Goal: Check status: Check status

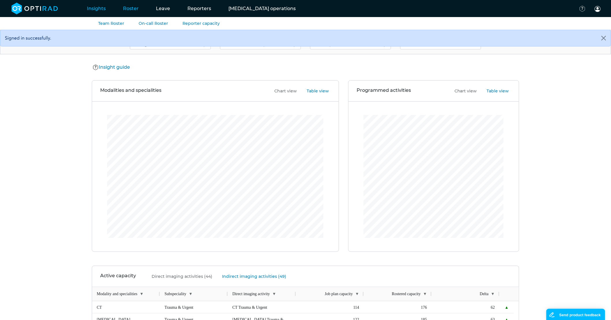
click at [127, 9] on link "Roster" at bounding box center [130, 8] width 33 height 23
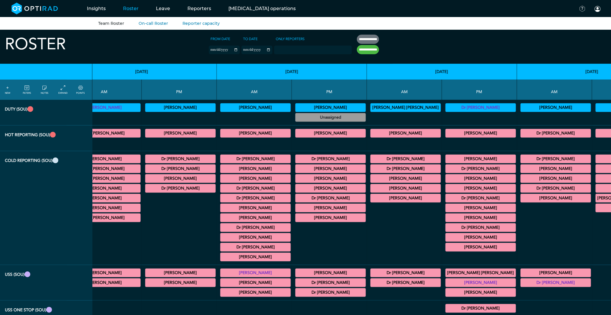
scroll to position [0, 43]
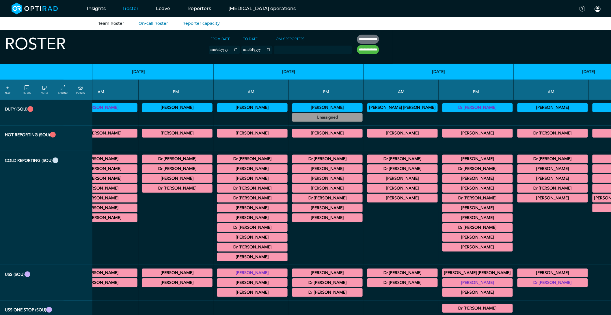
click at [289, 241] on td "Dr [PERSON_NAME] CB CT Dental 12:00 - 13:00 Actions [PERSON_NAME] General MRI/G…" at bounding box center [326, 208] width 75 height 114
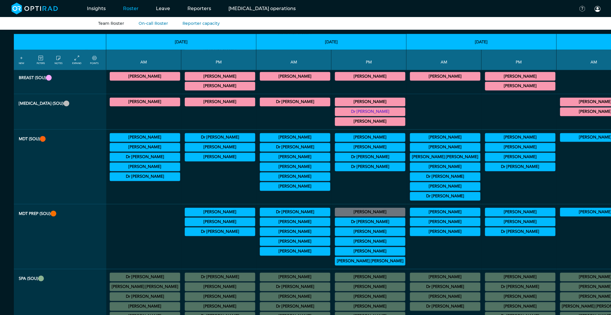
scroll to position [385, 0]
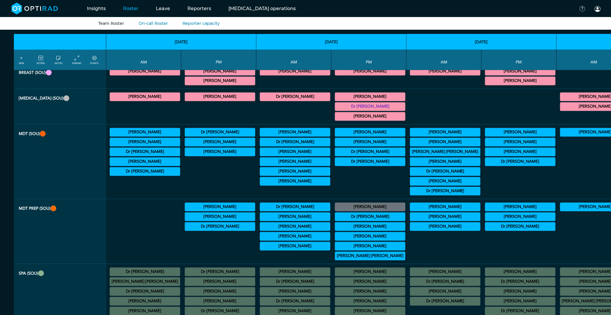
click at [186, 230] on summary "Dr [PERSON_NAME]" at bounding box center [220, 226] width 69 height 7
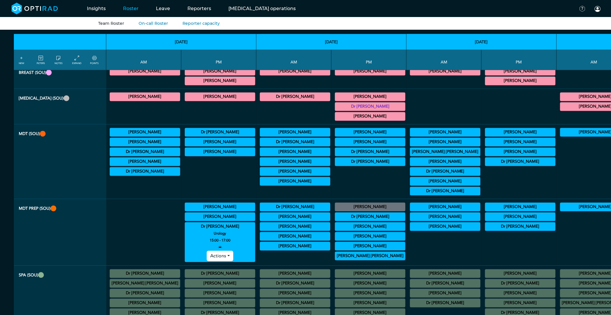
click at [191, 230] on summary "Dr [PERSON_NAME]" at bounding box center [220, 226] width 69 height 7
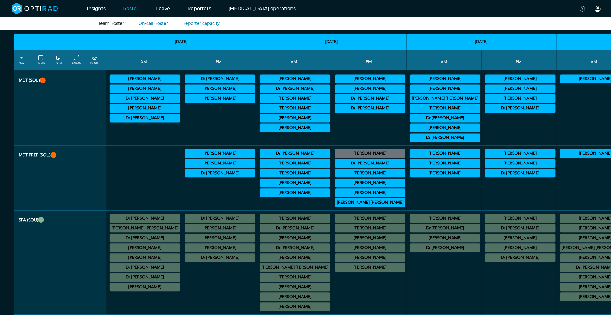
scroll to position [449, 0]
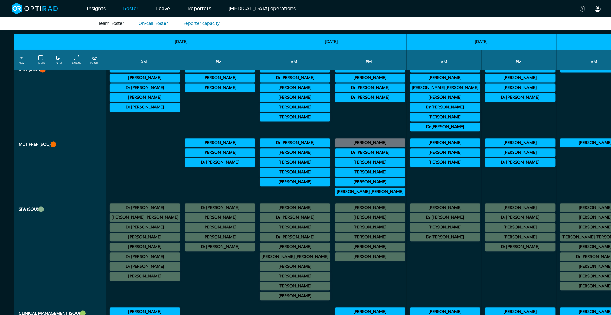
click at [186, 251] on summary "Dr [PERSON_NAME]" at bounding box center [220, 247] width 69 height 7
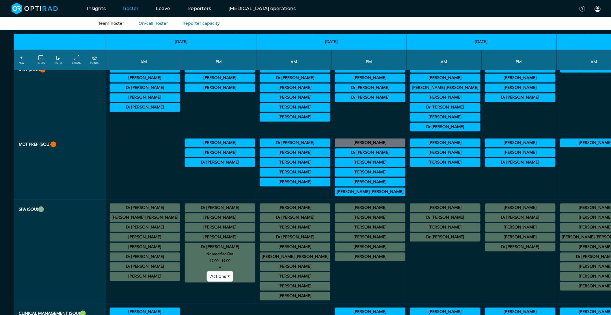
click at [186, 251] on summary "Dr [PERSON_NAME]" at bounding box center [220, 247] width 69 height 7
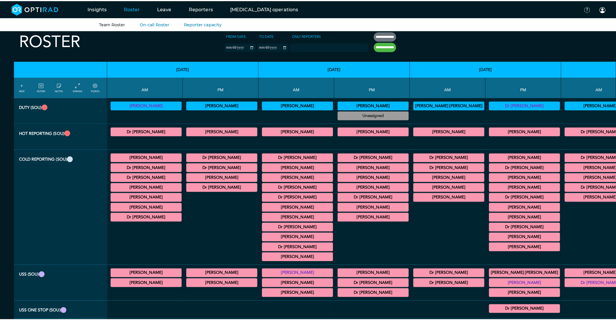
scroll to position [0, 0]
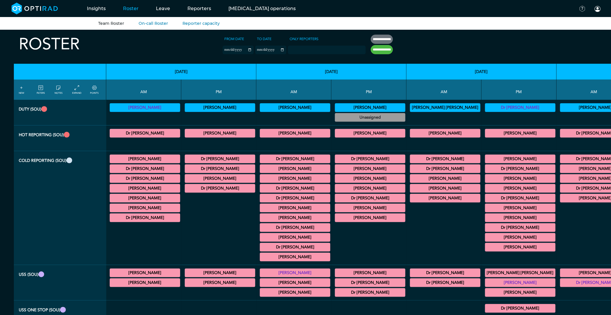
click at [38, 87] on link "FILTERS" at bounding box center [41, 90] width 8 height 10
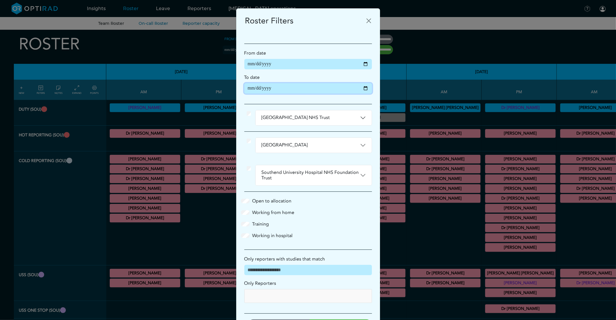
click at [363, 87] on input "**********" at bounding box center [308, 88] width 128 height 10
type input "**********"
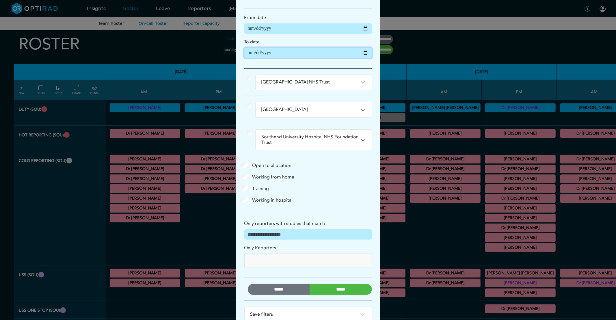
scroll to position [51, 0]
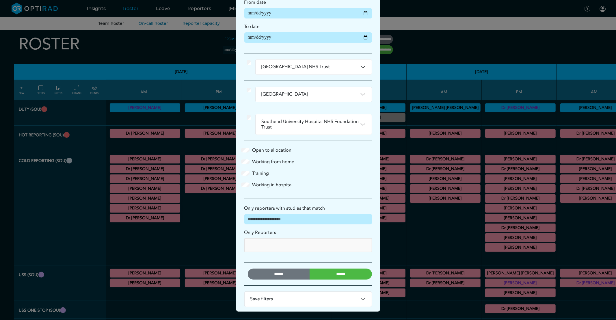
click at [333, 276] on input "*****" at bounding box center [340, 273] width 62 height 11
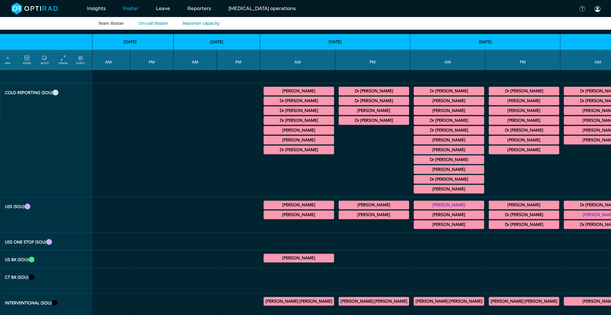
scroll to position [32, 713]
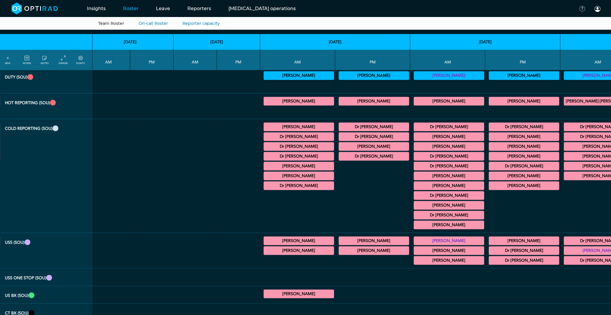
click at [264, 146] on summary "Dr [PERSON_NAME]" at bounding box center [298, 146] width 69 height 7
